Goal: Task Accomplishment & Management: Manage account settings

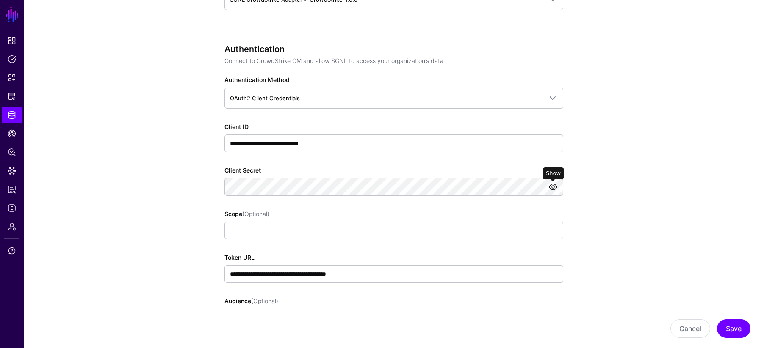
click at [555, 188] on link at bounding box center [553, 187] width 10 height 10
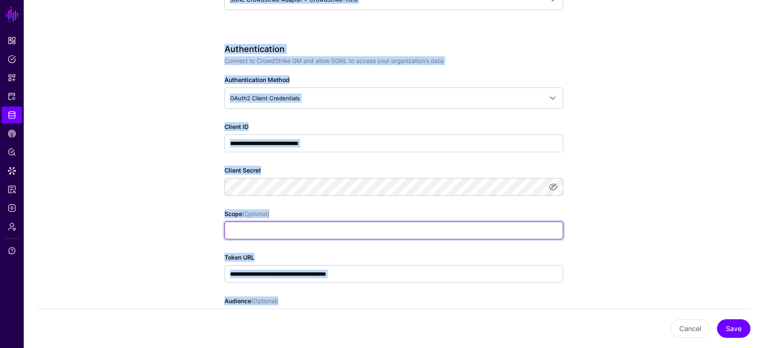
click at [490, 226] on input "Scope (Optional)" at bounding box center [393, 231] width 339 height 18
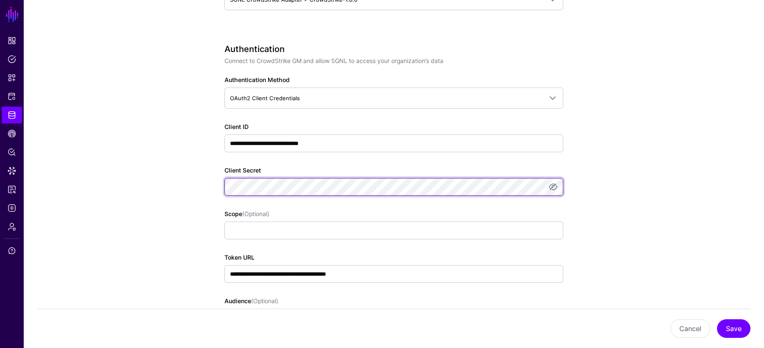
scroll to position [0, 3748]
click at [696, 195] on app-datasources-details-form "**********" at bounding box center [394, 271] width 740 height 1332
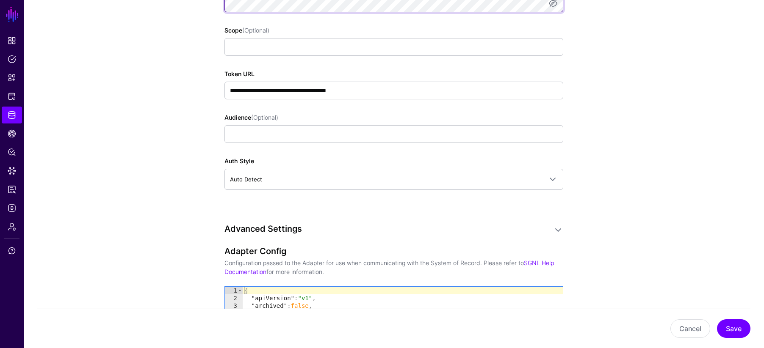
scroll to position [869, 0]
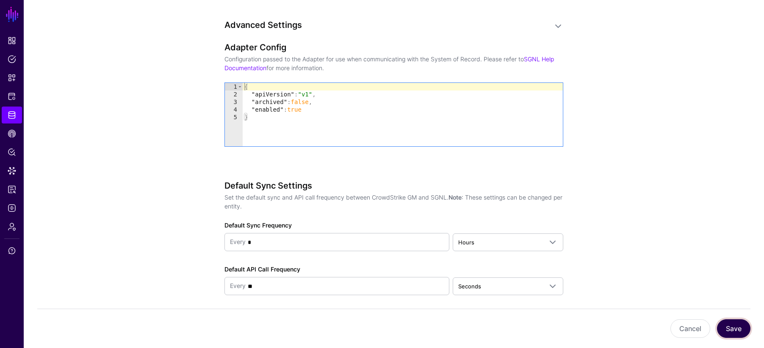
click at [734, 331] on button "Save" at bounding box center [733, 329] width 33 height 19
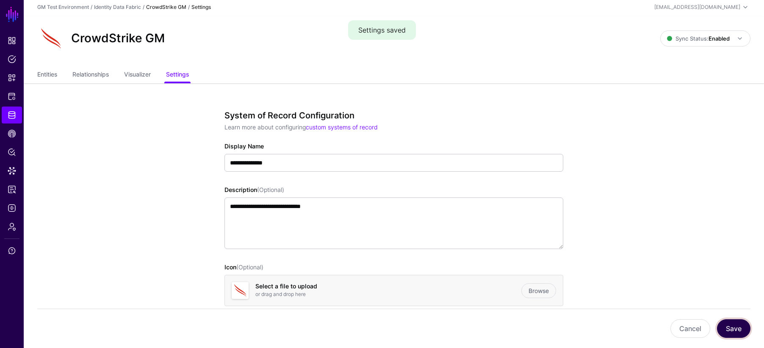
scroll to position [0, 0]
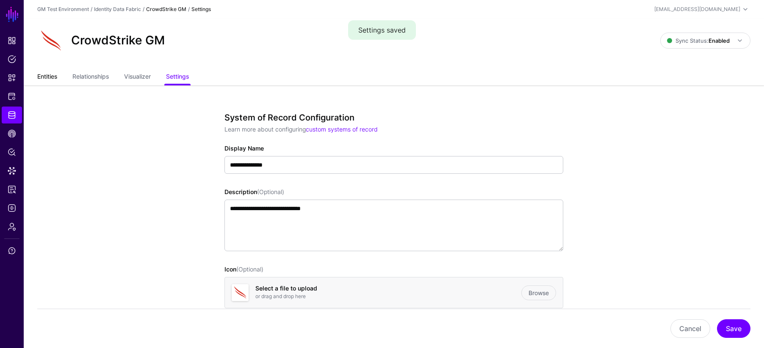
click at [52, 78] on link "Entities" at bounding box center [47, 77] width 20 height 16
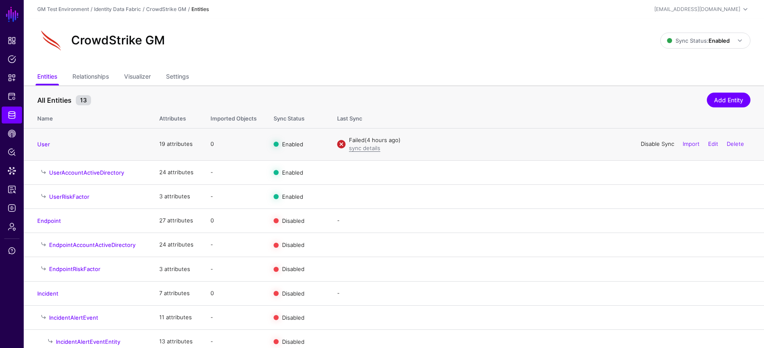
click at [649, 144] on link "Disable Sync" at bounding box center [656, 144] width 33 height 7
click at [648, 145] on link "Enable Sync" at bounding box center [658, 144] width 32 height 7
click at [44, 144] on link "User" at bounding box center [43, 144] width 13 height 7
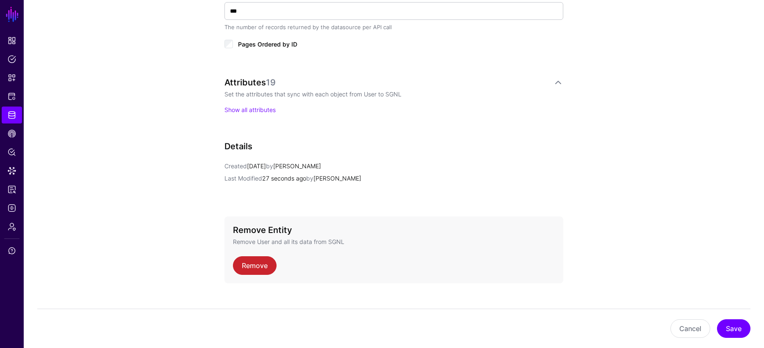
scroll to position [516, 0]
click at [239, 110] on link "Show all attributes" at bounding box center [249, 110] width 51 height 7
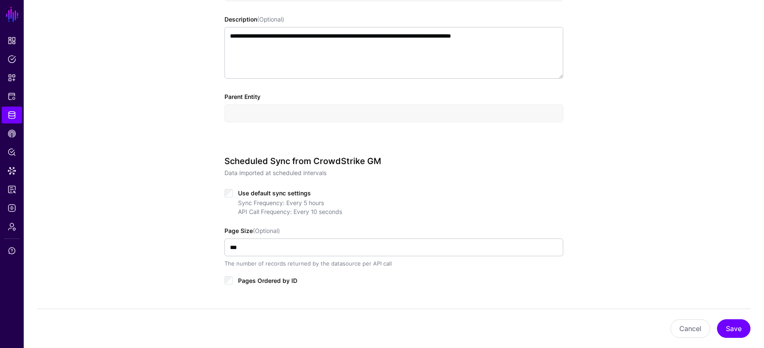
scroll to position [0, 0]
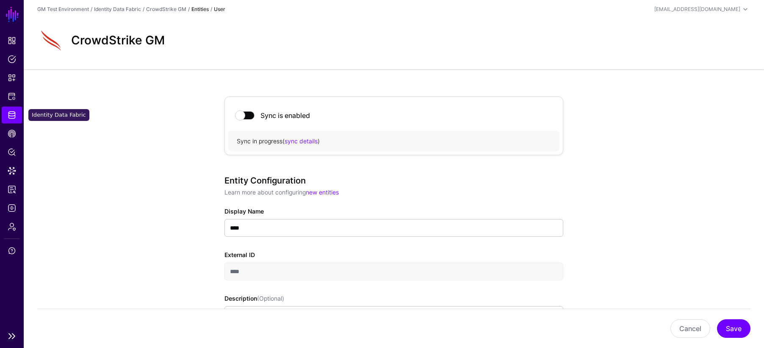
click at [15, 116] on span "Identity Data Fabric" at bounding box center [12, 115] width 8 height 8
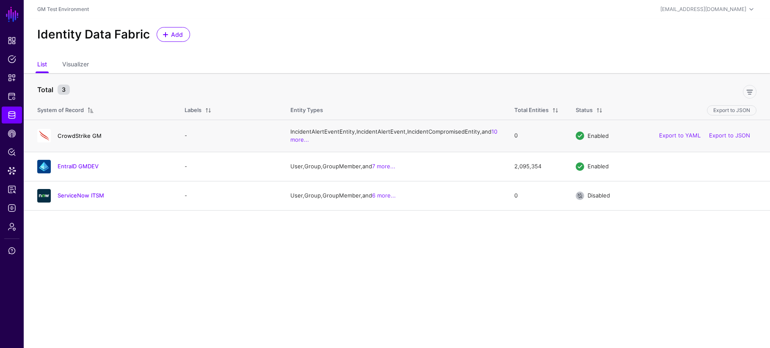
click at [72, 139] on link "CrowdStrike GM" at bounding box center [80, 135] width 44 height 7
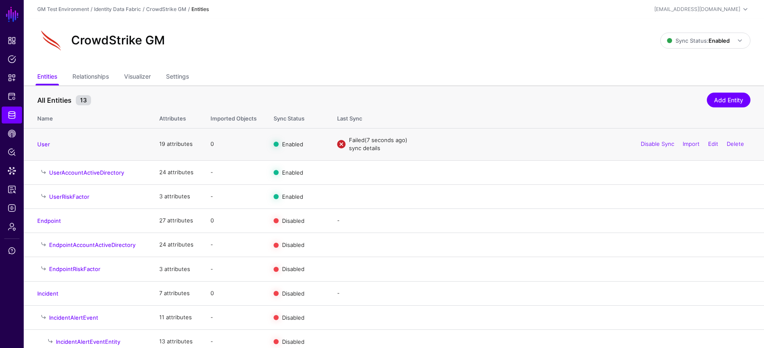
click at [364, 149] on link "sync details" at bounding box center [364, 148] width 31 height 7
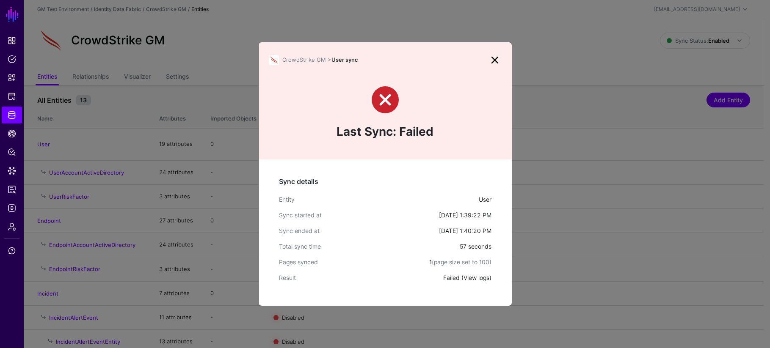
click at [471, 277] on link "View logs" at bounding box center [476, 277] width 26 height 7
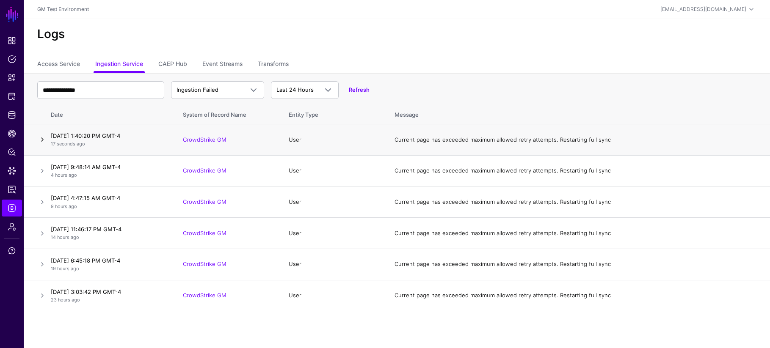
click at [43, 141] on link at bounding box center [42, 140] width 10 height 10
